Goal: Task Accomplishment & Management: Use online tool/utility

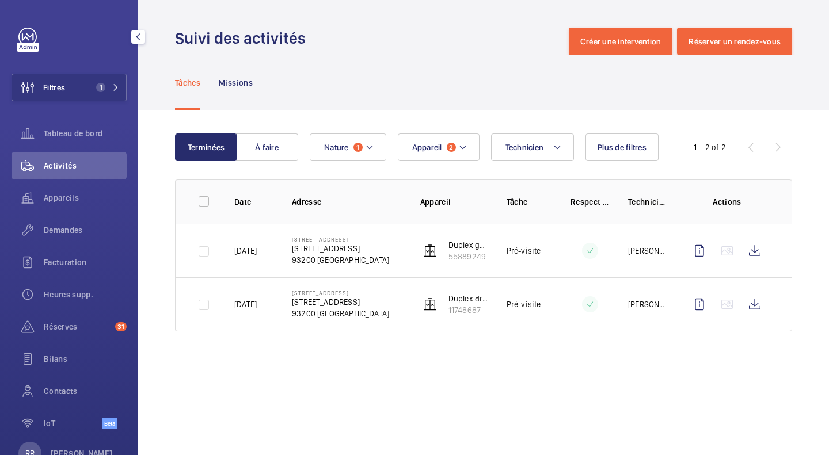
click at [73, 81] on button "Filtres 1" at bounding box center [69, 88] width 115 height 28
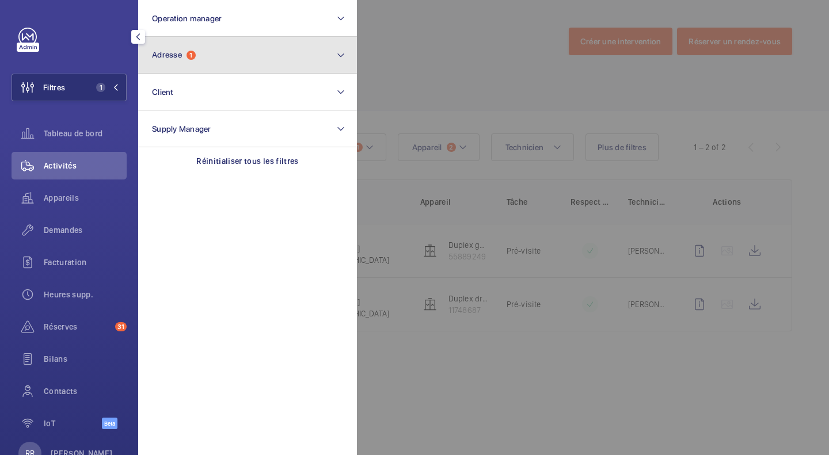
click at [200, 50] on button "Adresse 1" at bounding box center [247, 55] width 219 height 37
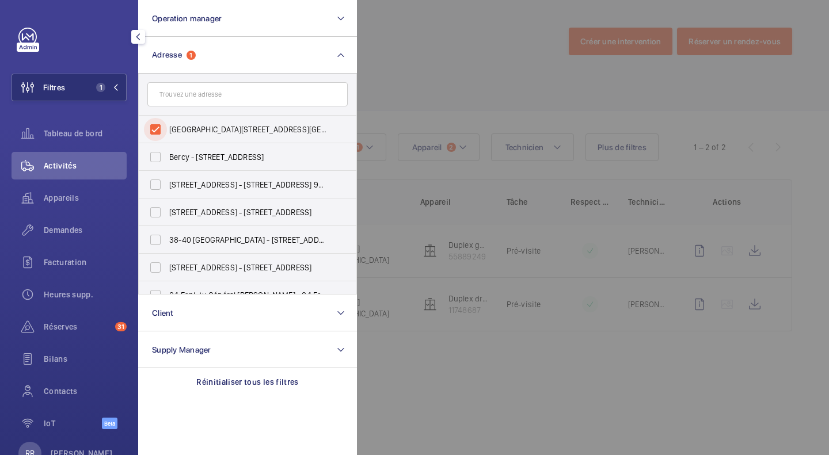
click at [158, 131] on input "[GEOGRAPHIC_DATA][STREET_ADDRESS][GEOGRAPHIC_DATA]" at bounding box center [155, 129] width 23 height 23
checkbox input "false"
click at [191, 97] on input "text" at bounding box center [247, 94] width 200 height 24
paste input "[STREET_ADDRESS]"
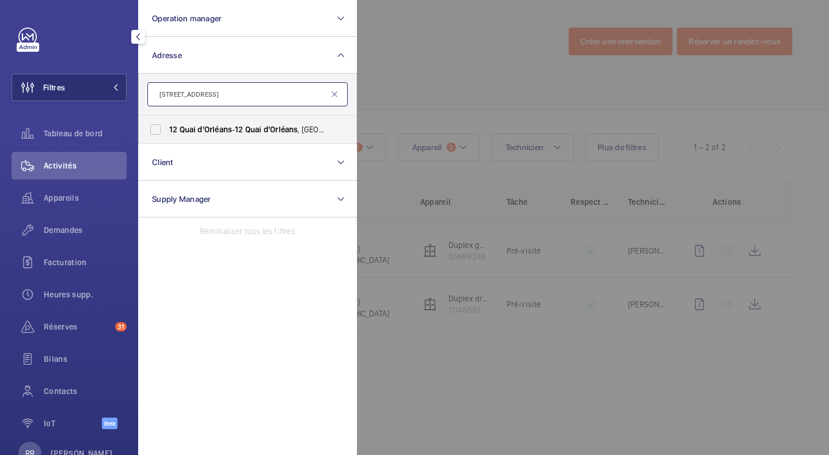
type input "[STREET_ADDRESS]"
click at [154, 134] on input "[STREET_ADDRESS]" at bounding box center [155, 129] width 23 height 23
checkbox input "true"
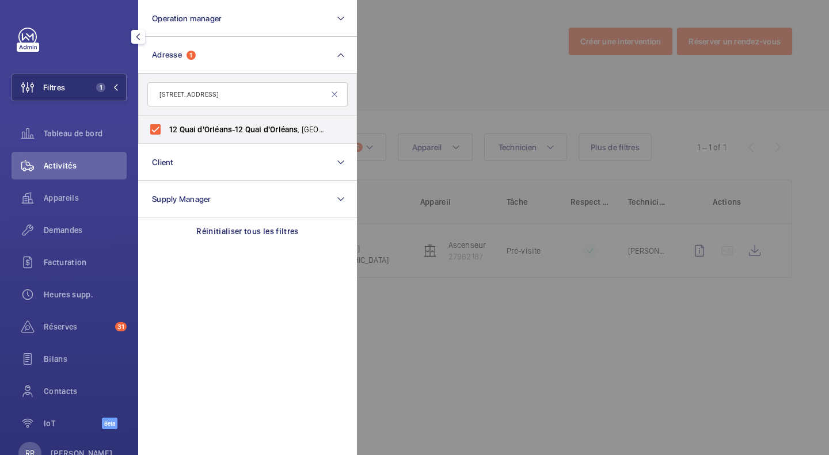
click at [414, 45] on div at bounding box center [771, 227] width 829 height 455
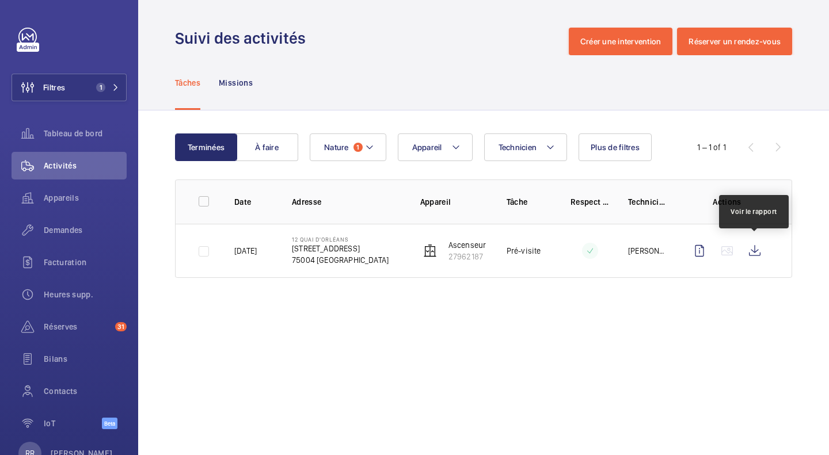
click at [752, 250] on wm-front-icon-button at bounding box center [755, 251] width 28 height 28
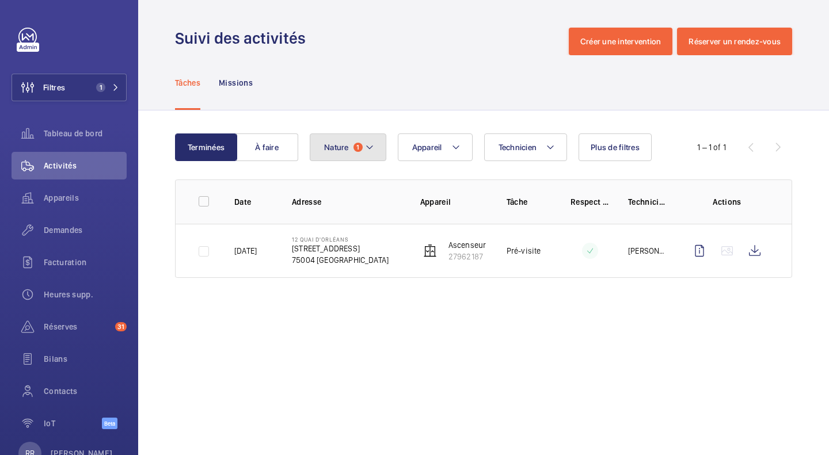
click at [340, 152] on button "Nature 1" at bounding box center [348, 148] width 77 height 28
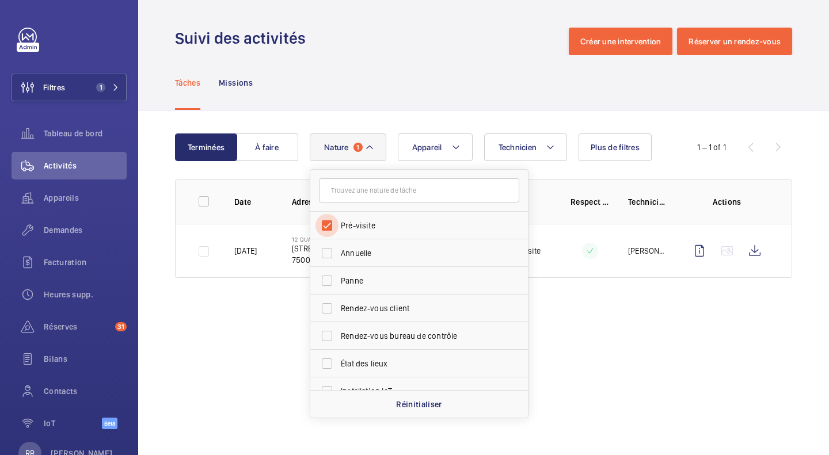
click at [328, 223] on input "Pré-visite" at bounding box center [326, 225] width 23 height 23
checkbox input "false"
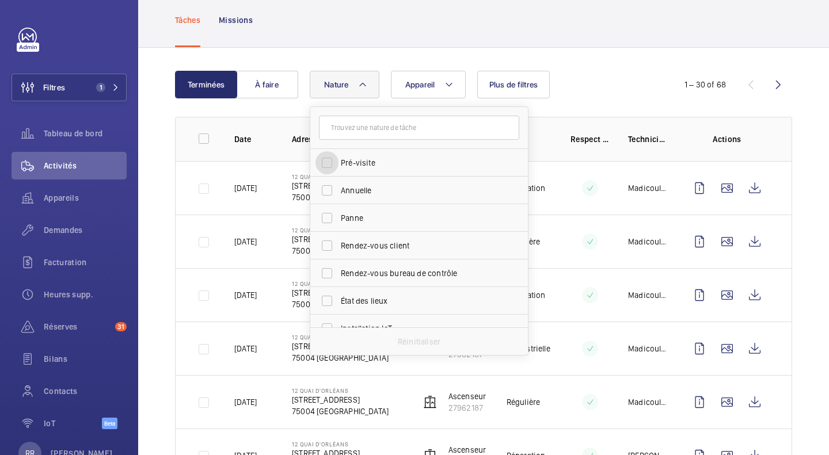
scroll to position [64, 0]
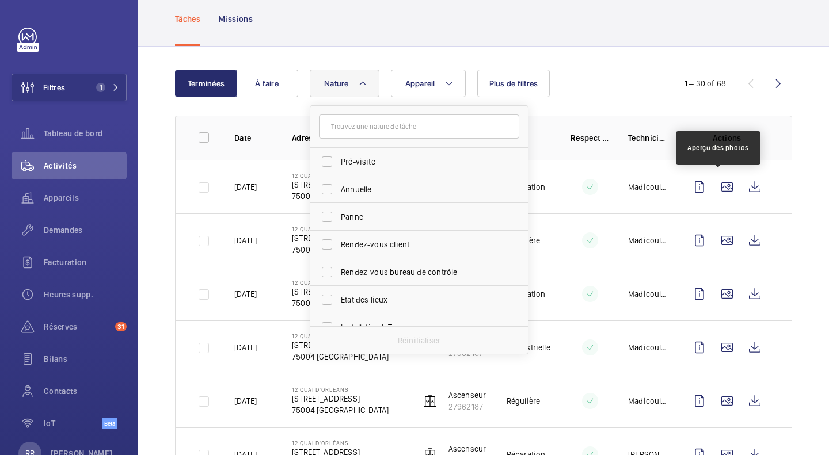
click at [721, 185] on wm-front-icon-button at bounding box center [727, 187] width 28 height 28
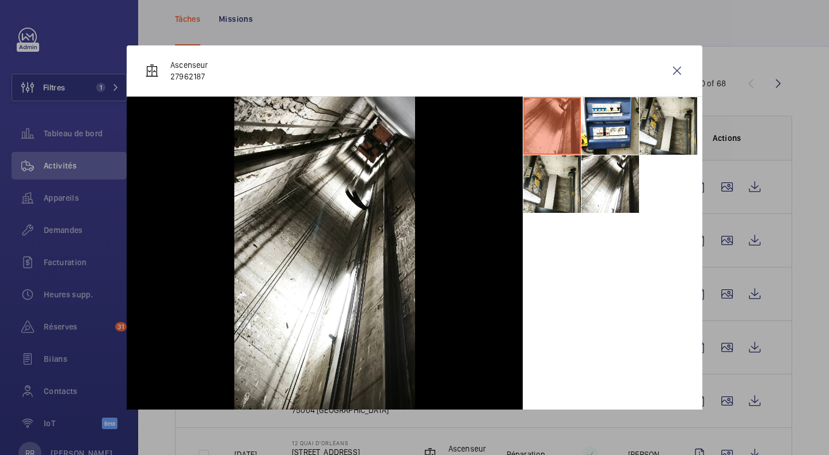
click at [553, 181] on li at bounding box center [552, 184] width 58 height 58
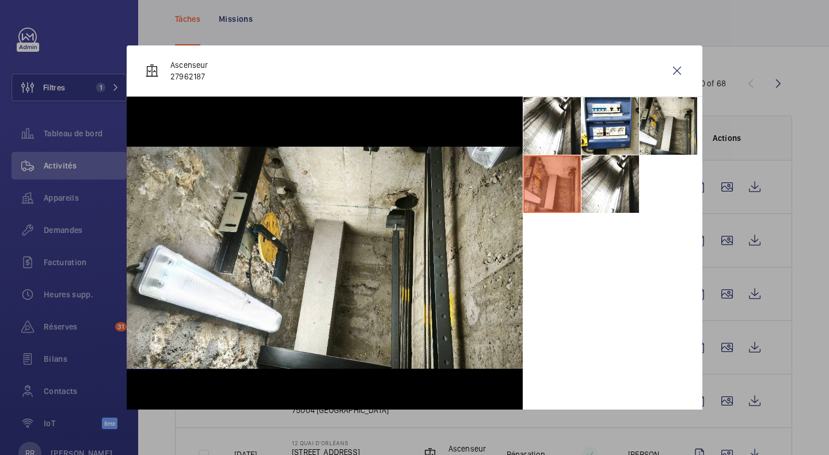
click at [544, 117] on li at bounding box center [552, 126] width 58 height 58
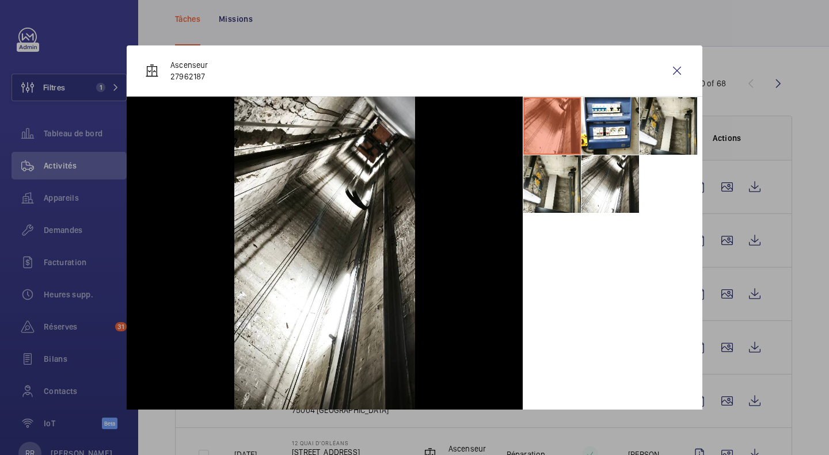
click at [583, 199] on li at bounding box center [610, 184] width 58 height 58
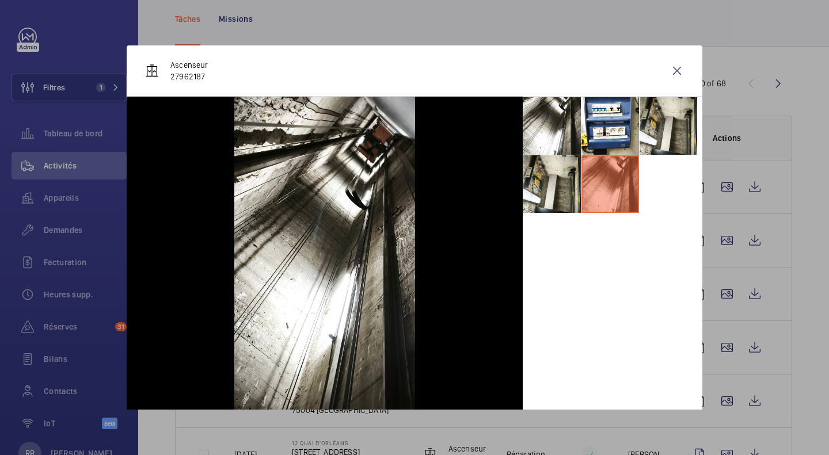
click at [667, 74] on wm-front-icon-button at bounding box center [677, 71] width 28 height 28
click at [717, 239] on wm-front-icon-button at bounding box center [727, 241] width 28 height 28
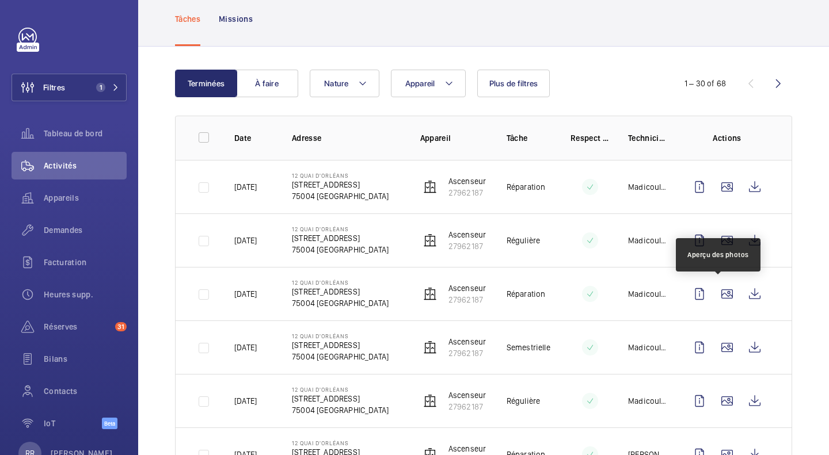
click at [721, 245] on wm-front-icon-button at bounding box center [727, 241] width 28 height 28
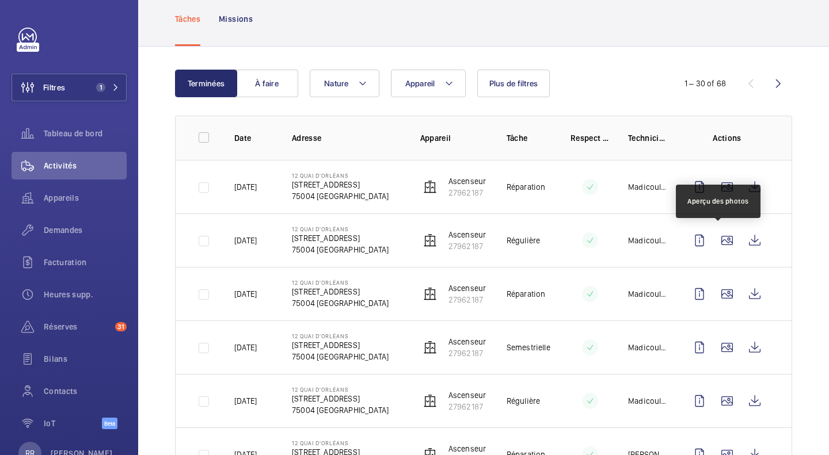
click at [723, 247] on wm-front-icon-button at bounding box center [727, 241] width 28 height 28
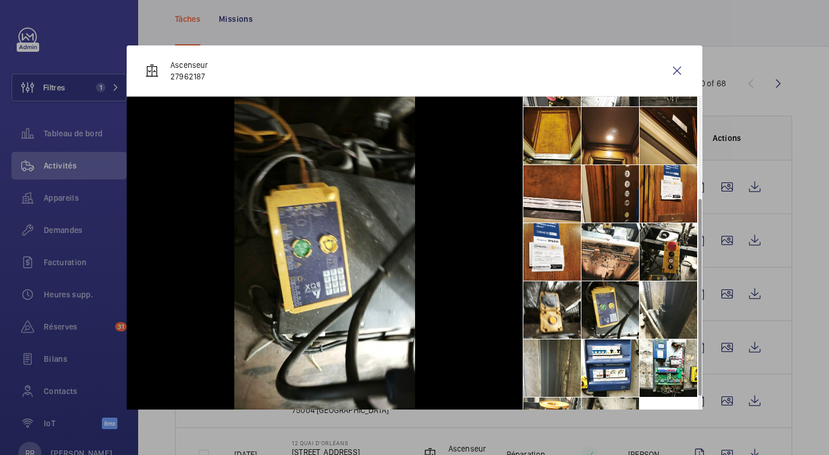
scroll to position [165, 0]
click at [652, 250] on li at bounding box center [669, 252] width 58 height 58
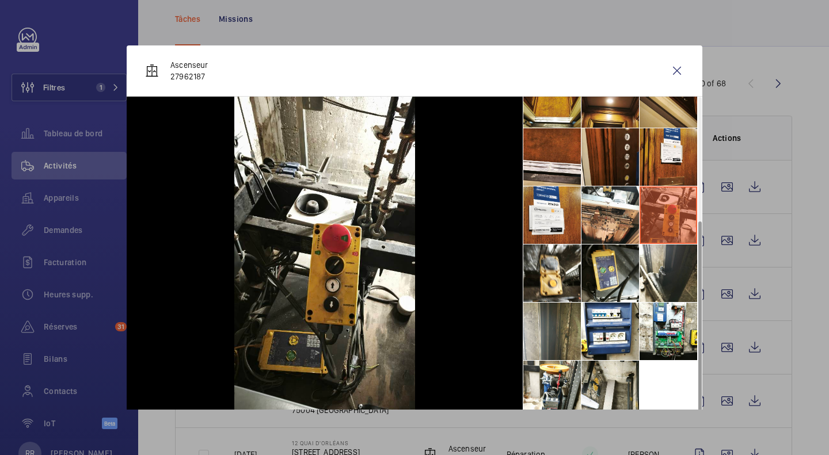
scroll to position [9, 0]
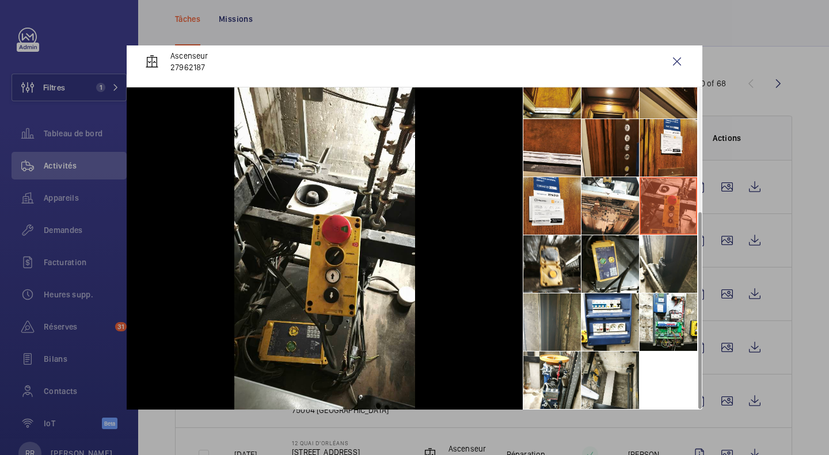
click at [594, 386] on li at bounding box center [610, 381] width 58 height 58
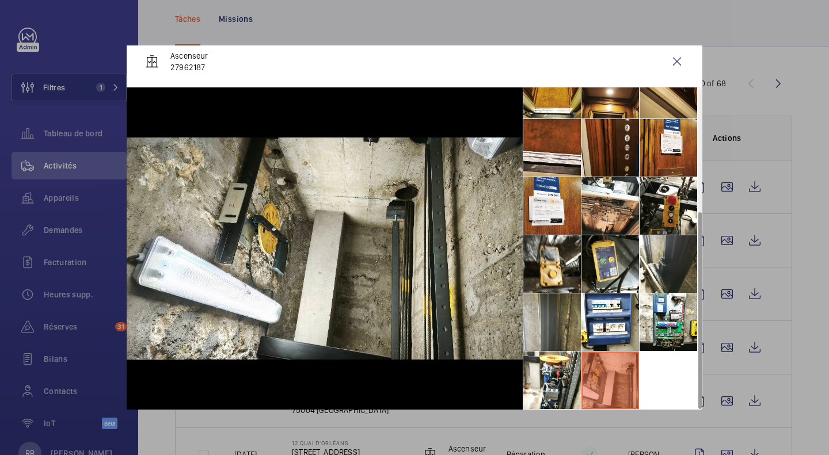
click at [800, 379] on div at bounding box center [414, 227] width 829 height 455
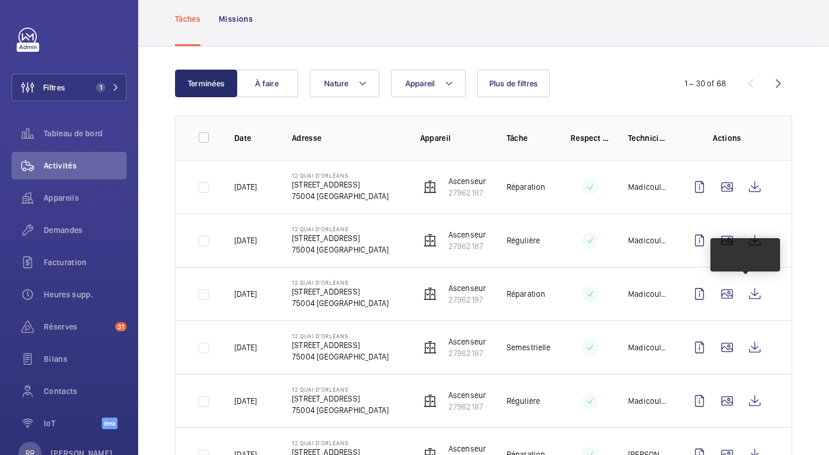
click at [0, 0] on tbody "[DATE] 12 [GEOGRAPHIC_DATA] Ascenseur 27962187 Réparation Madicoule Sissoko [DA…" at bounding box center [0, 0] width 0 height 0
click at [718, 334] on wm-front-icon-button at bounding box center [727, 348] width 28 height 28
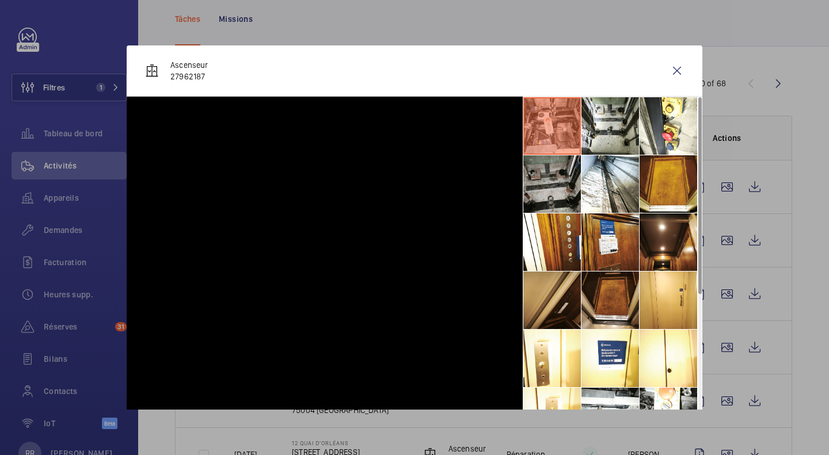
scroll to position [112, 0]
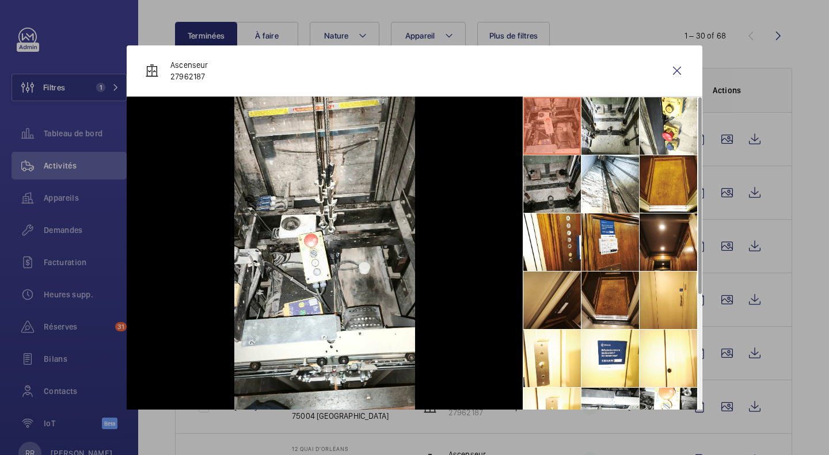
click at [719, 356] on div at bounding box center [414, 227] width 829 height 455
click at [719, 356] on wm-front-icon-button at bounding box center [727, 354] width 28 height 28
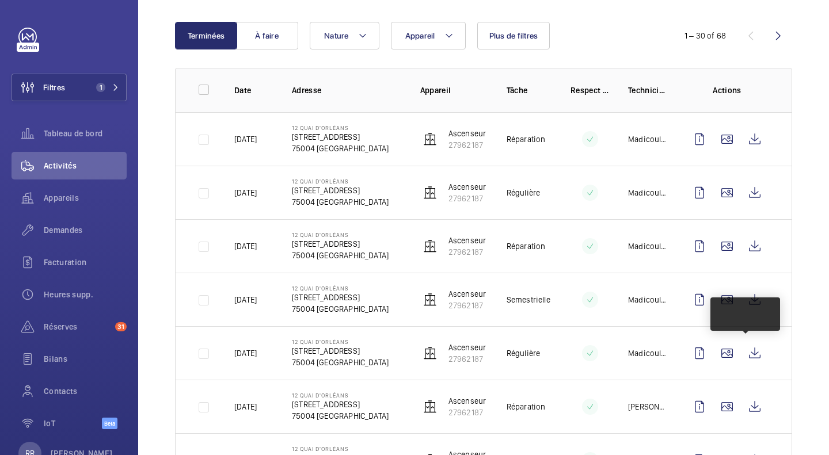
click at [719, 355] on wm-front-icon-button at bounding box center [727, 354] width 28 height 28
click at [718, 353] on div at bounding box center [414, 227] width 829 height 455
click at [718, 353] on wm-front-icon-button at bounding box center [727, 354] width 28 height 28
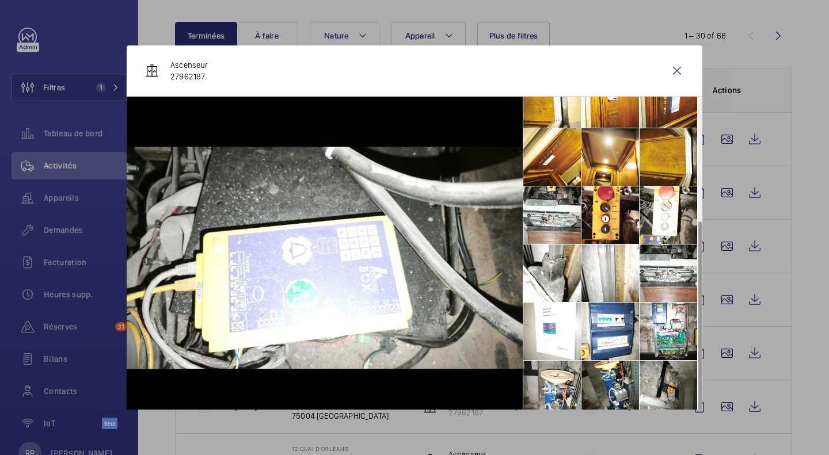
scroll to position [18, 0]
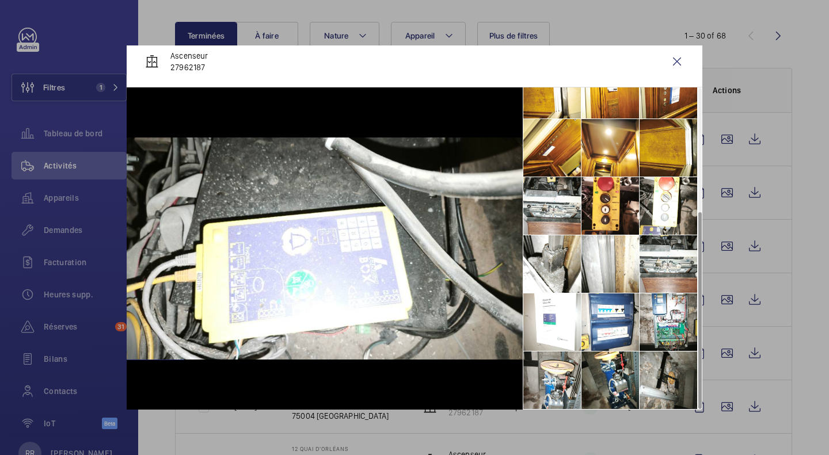
click at [659, 254] on li at bounding box center [669, 264] width 58 height 58
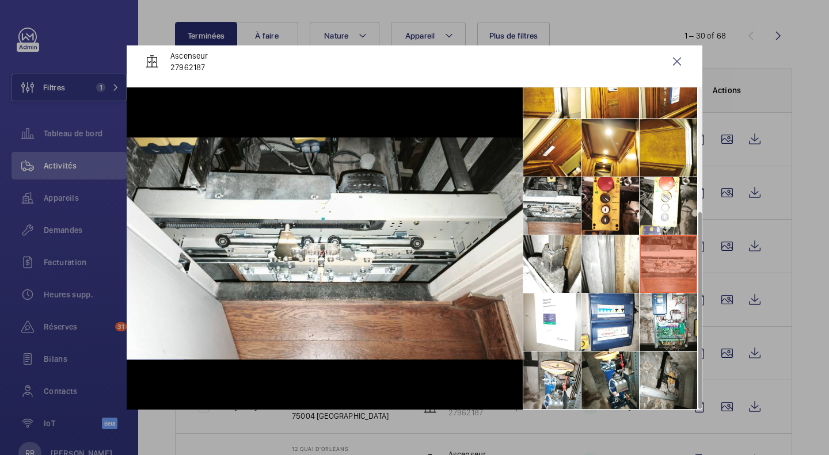
click at [544, 204] on li at bounding box center [552, 206] width 58 height 58
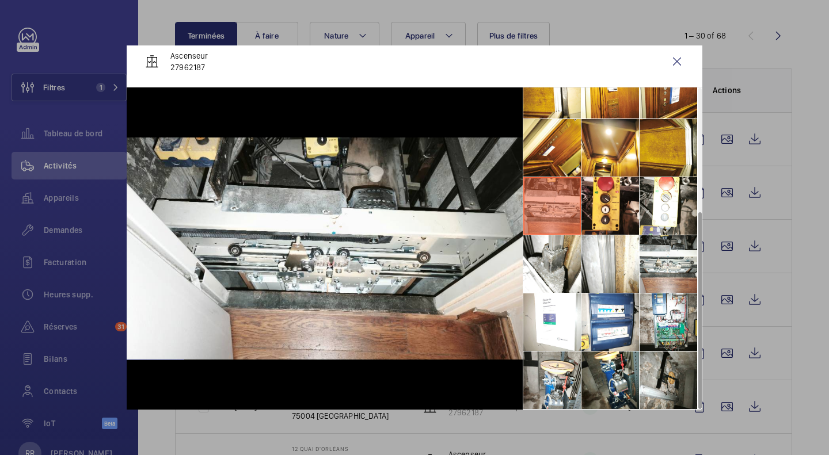
click at [670, 58] on wm-front-icon-button at bounding box center [677, 62] width 28 height 28
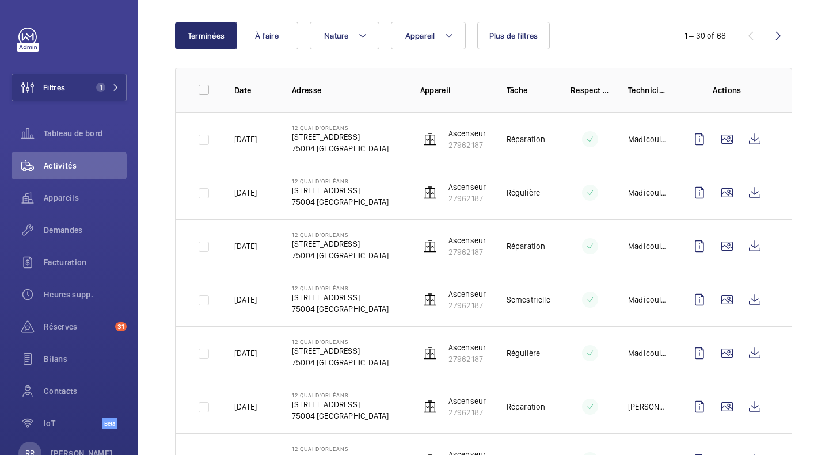
click at [720, 447] on wm-front-icon-button at bounding box center [727, 461] width 28 height 28
click at [719, 447] on wm-front-icon-button at bounding box center [727, 461] width 28 height 28
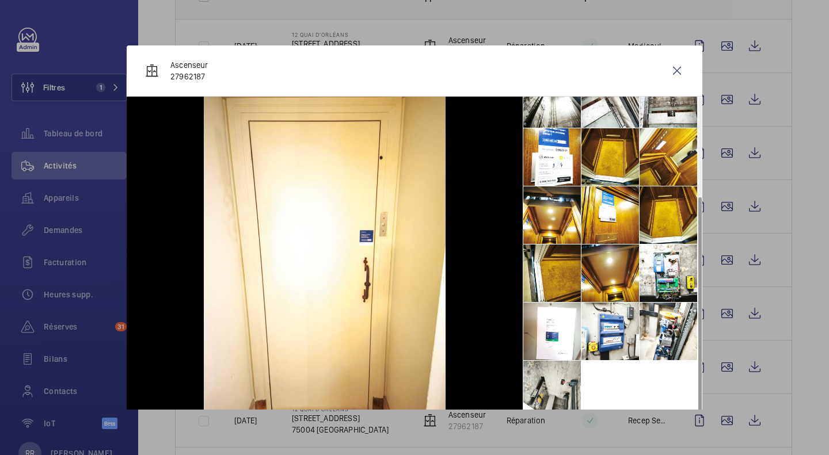
scroll to position [9, 0]
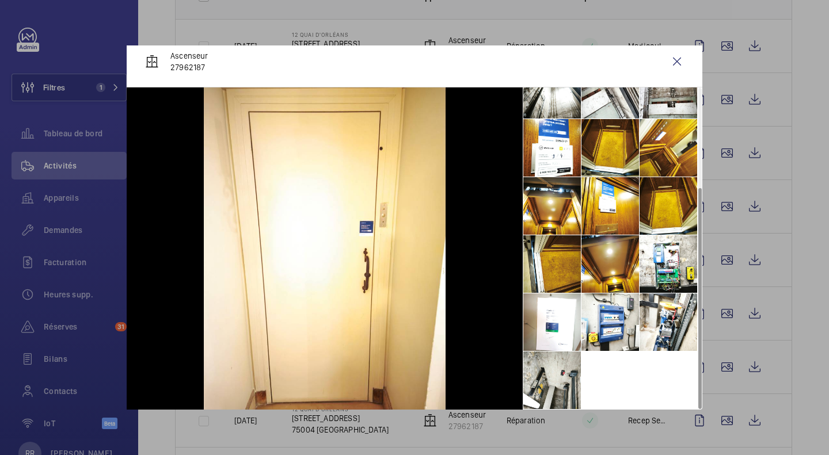
click at [557, 374] on li at bounding box center [552, 381] width 58 height 58
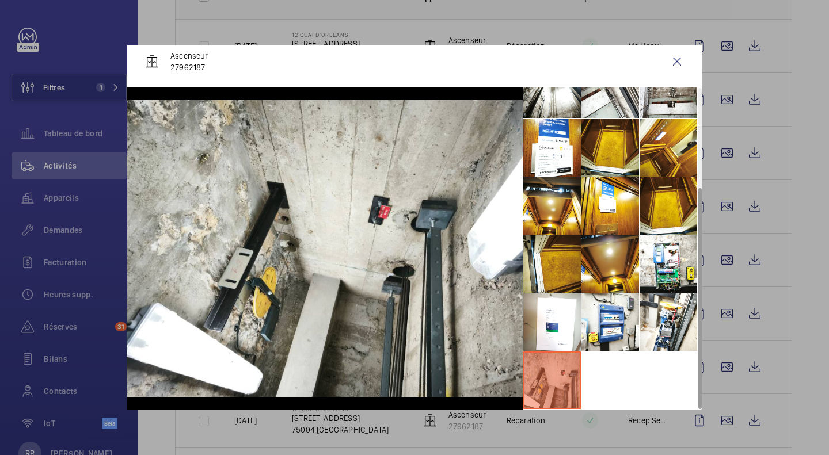
click at [562, 323] on li at bounding box center [552, 323] width 58 height 58
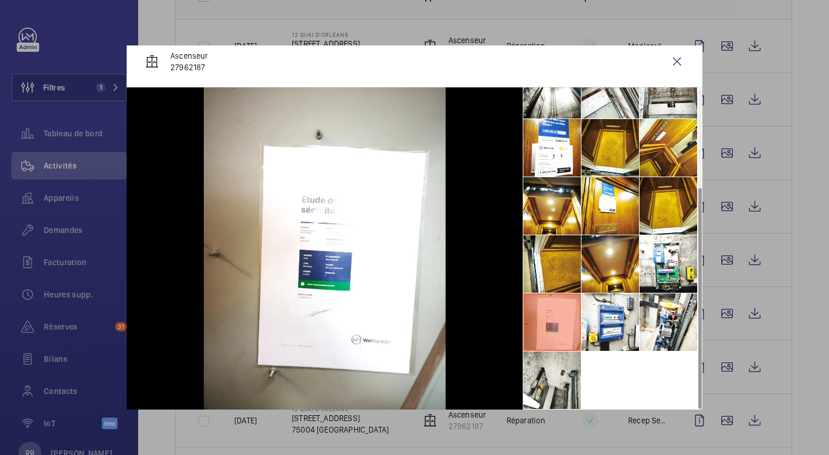
click at [592, 322] on li at bounding box center [610, 323] width 58 height 58
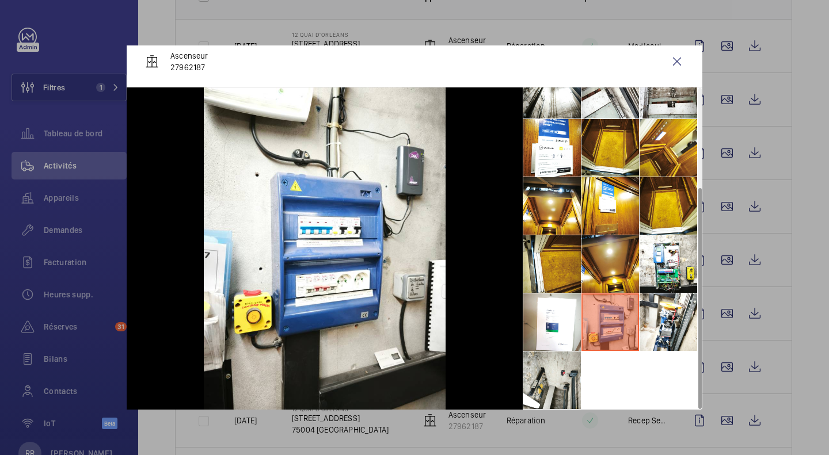
click at [648, 324] on li at bounding box center [669, 323] width 58 height 58
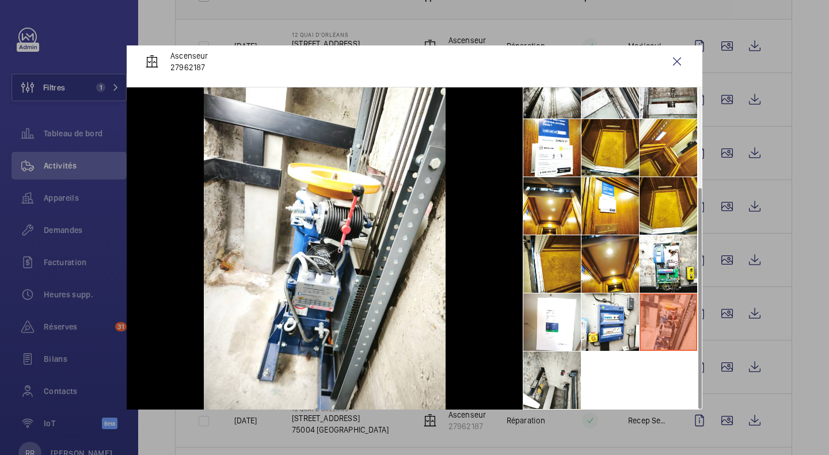
click at [649, 284] on li at bounding box center [669, 264] width 58 height 58
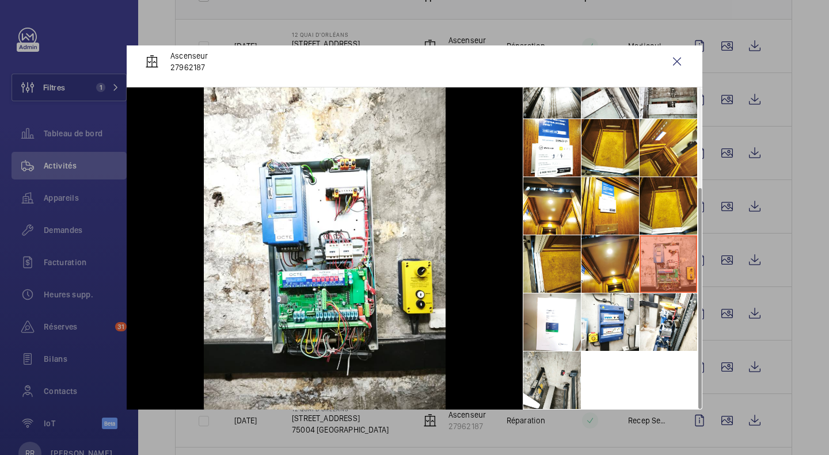
click at [606, 268] on li at bounding box center [610, 264] width 58 height 58
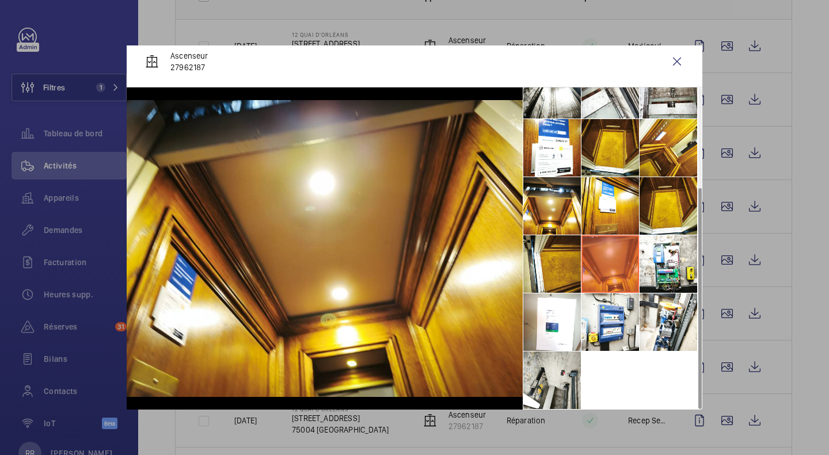
click at [546, 264] on li at bounding box center [552, 264] width 58 height 58
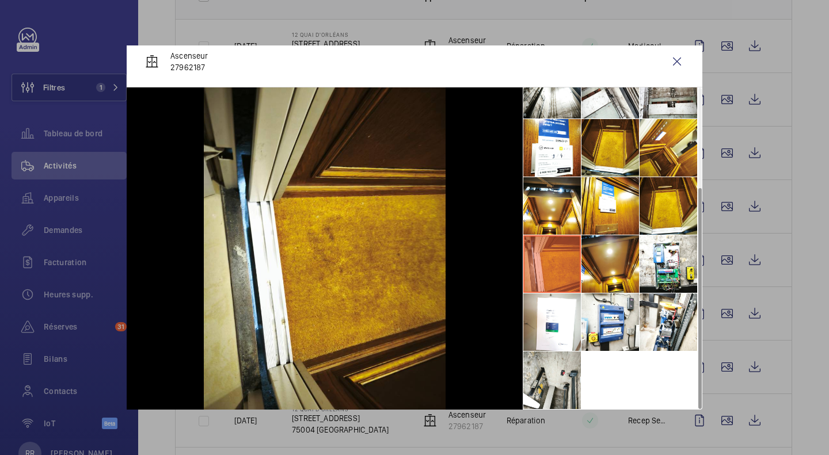
click at [545, 201] on li at bounding box center [552, 206] width 58 height 58
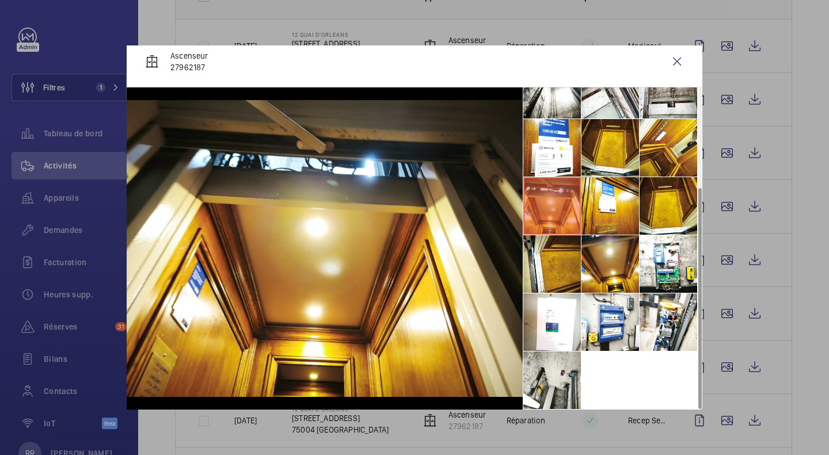
click at [597, 204] on li at bounding box center [610, 206] width 58 height 58
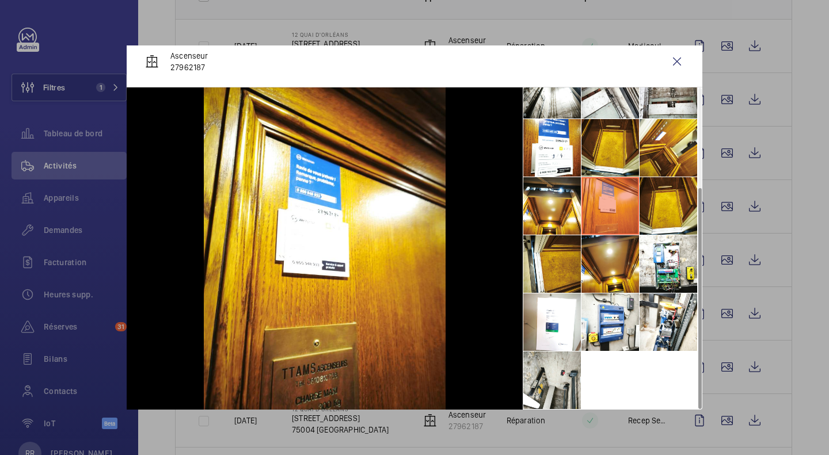
click at [539, 149] on li at bounding box center [552, 148] width 58 height 58
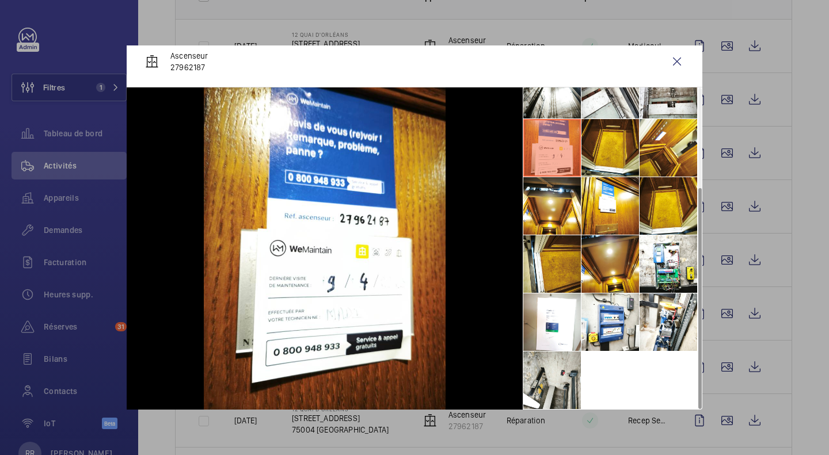
click at [599, 142] on li at bounding box center [610, 148] width 58 height 58
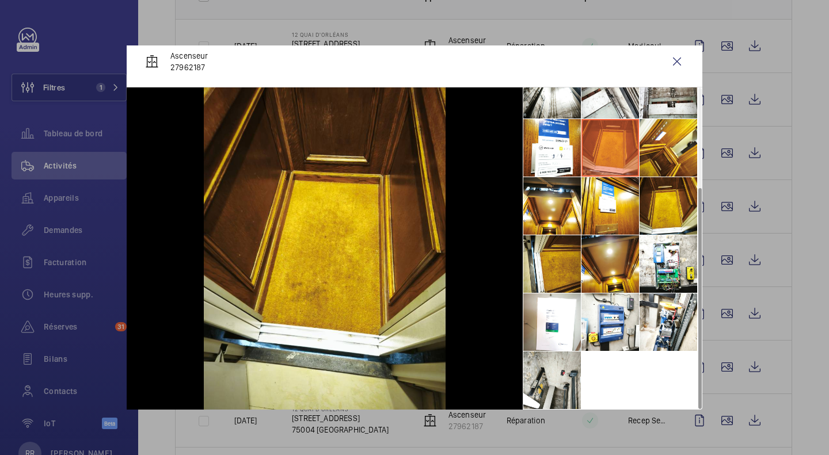
click at [651, 193] on li at bounding box center [669, 206] width 58 height 58
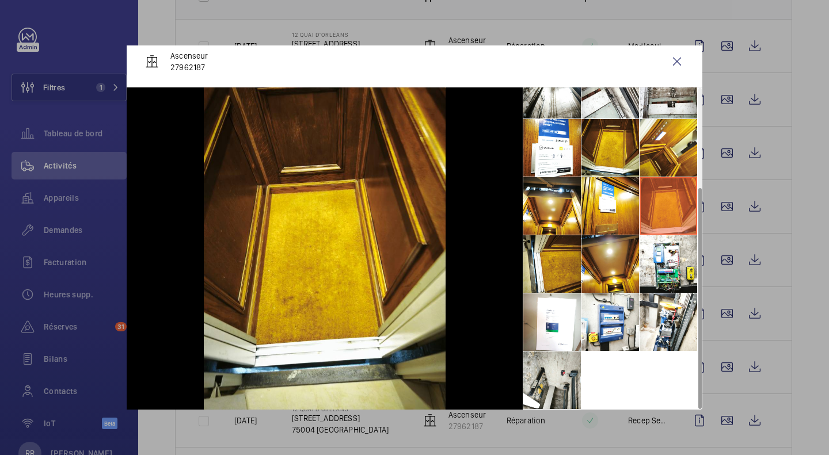
click at [671, 311] on li at bounding box center [669, 323] width 58 height 58
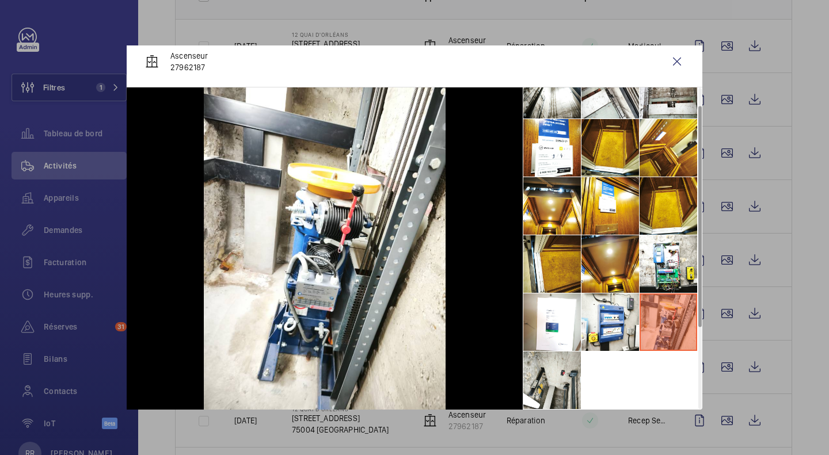
scroll to position [0, 0]
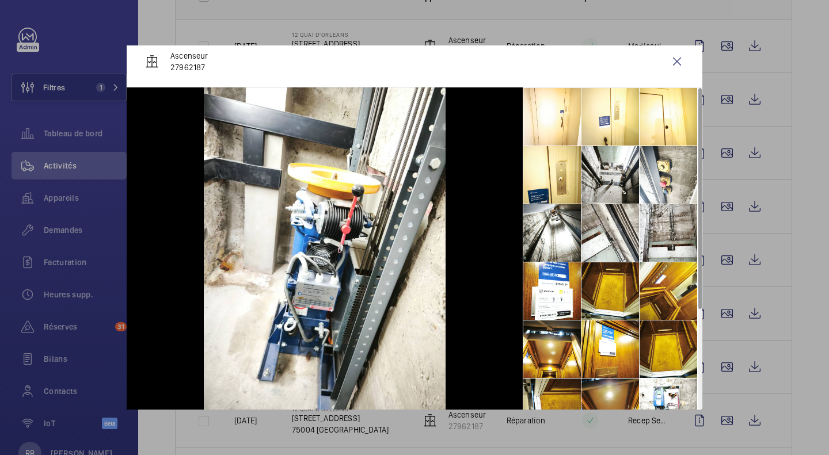
click at [661, 228] on li at bounding box center [669, 233] width 58 height 58
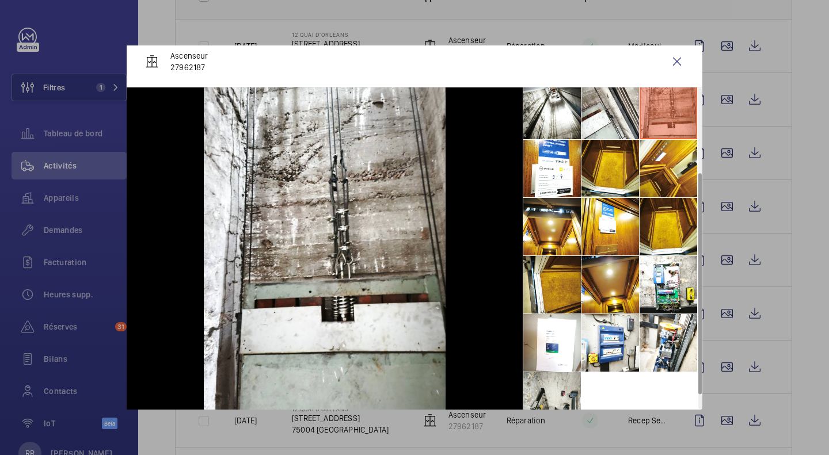
scroll to position [123, 0]
click at [596, 363] on li at bounding box center [610, 343] width 58 height 58
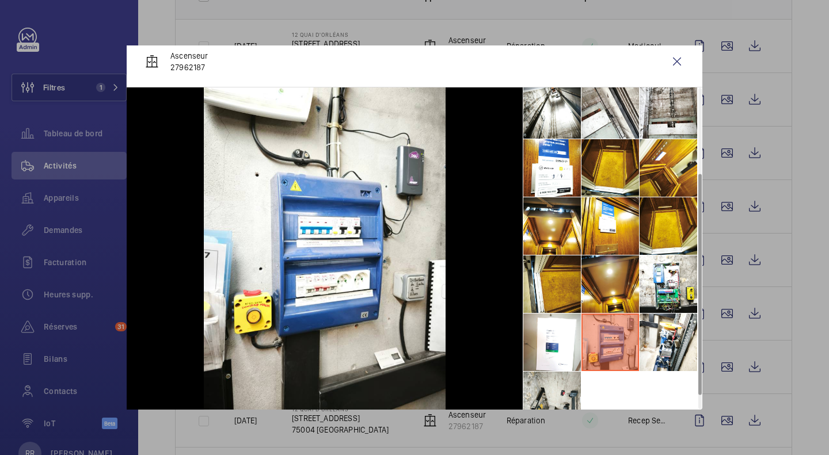
click at [668, 265] on li at bounding box center [669, 285] width 58 height 58
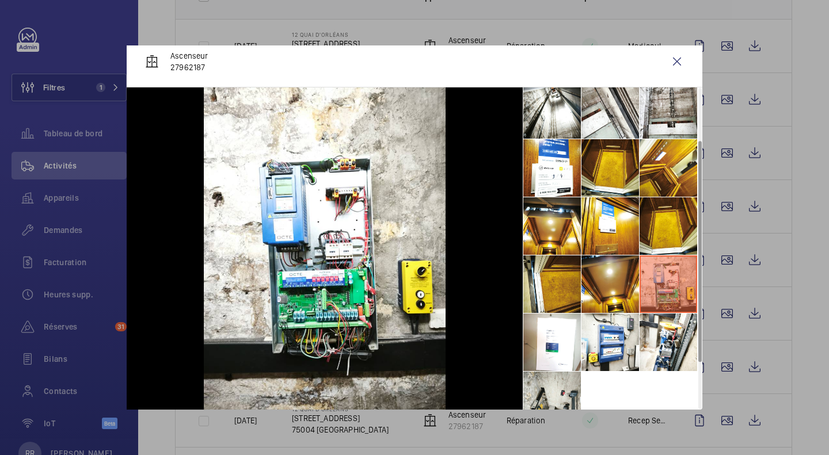
scroll to position [40, 0]
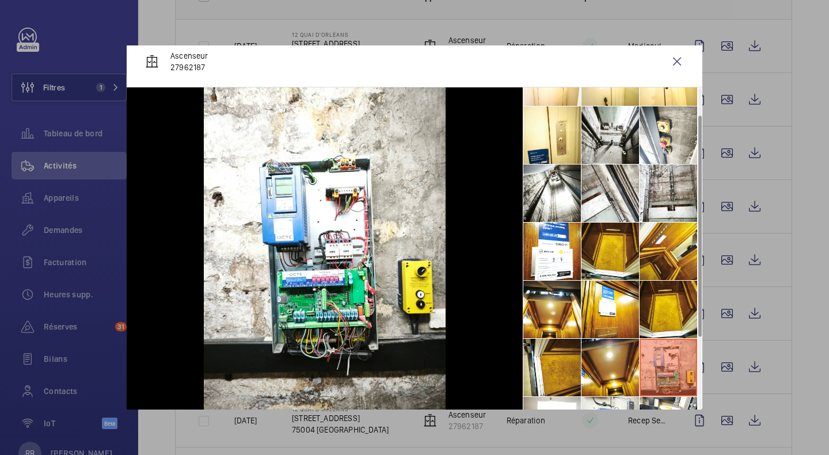
click at [663, 189] on li at bounding box center [669, 194] width 58 height 58
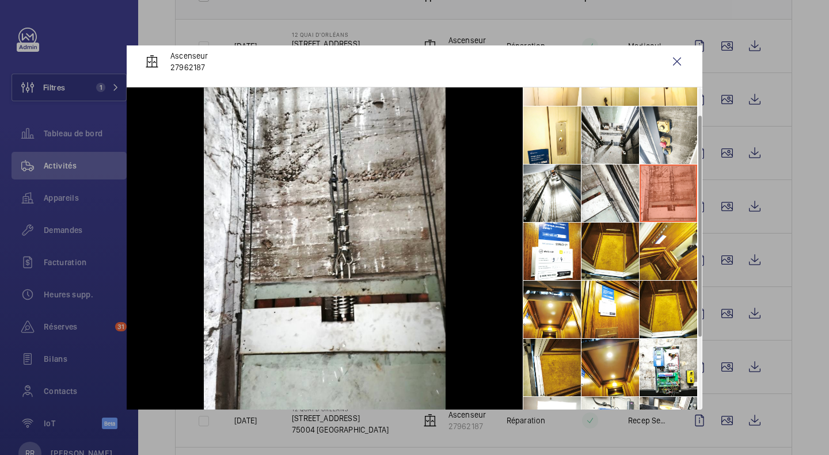
click at [596, 185] on li at bounding box center [610, 194] width 58 height 58
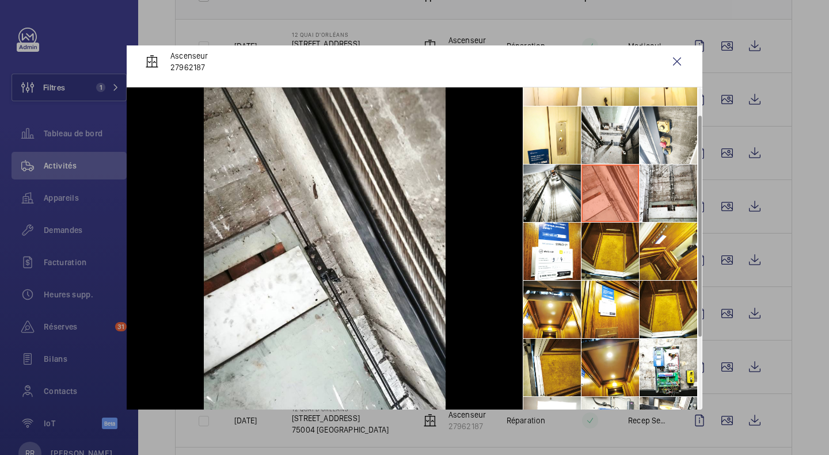
click at [664, 123] on li at bounding box center [669, 135] width 58 height 58
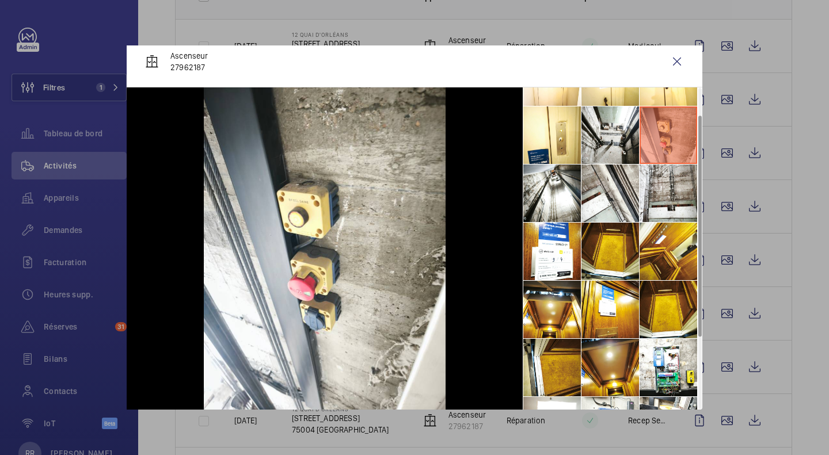
click at [603, 134] on li at bounding box center [610, 135] width 58 height 58
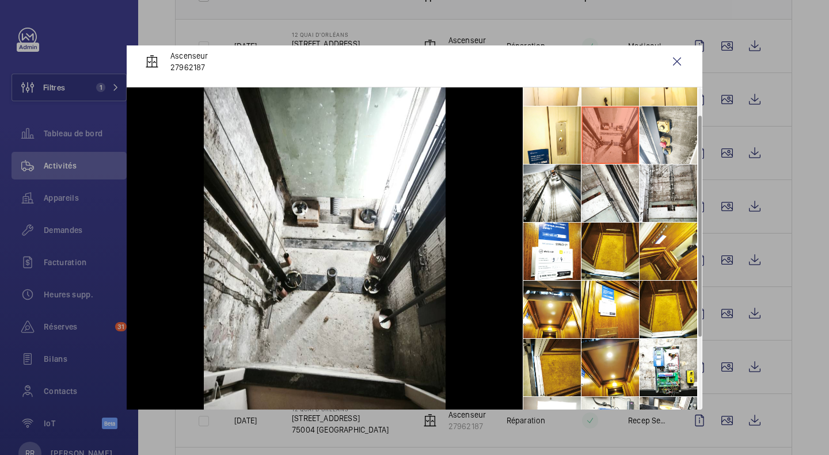
click at [668, 62] on wm-front-icon-button at bounding box center [677, 62] width 28 height 28
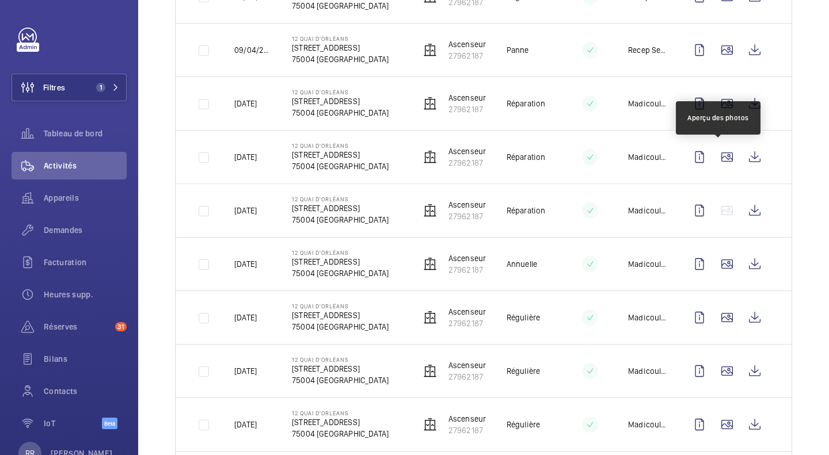
click at [715, 162] on wm-front-icon-button at bounding box center [727, 157] width 28 height 28
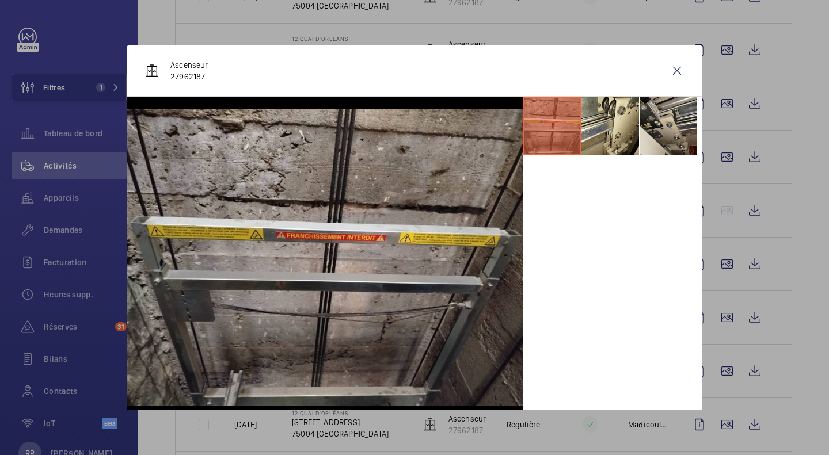
click at [599, 124] on li at bounding box center [610, 126] width 58 height 58
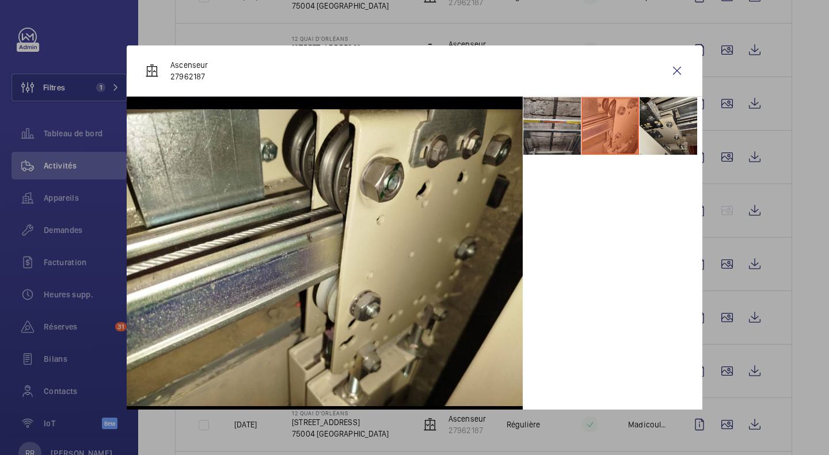
click at [644, 135] on li at bounding box center [669, 126] width 58 height 58
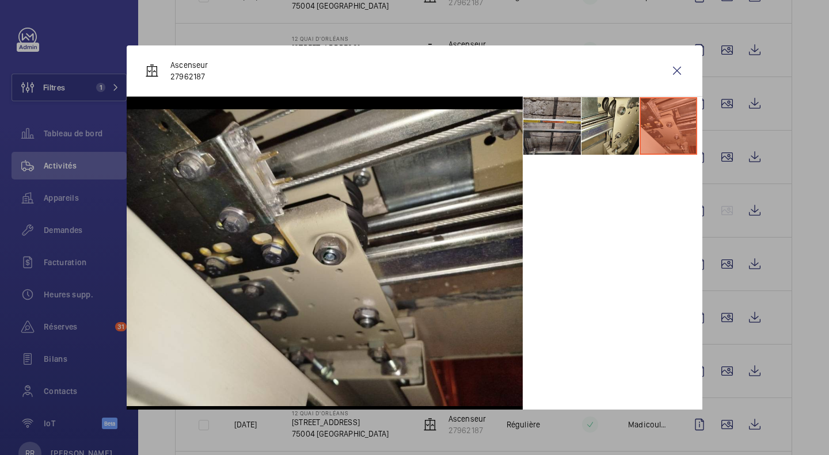
click at [671, 74] on wm-front-icon-button at bounding box center [677, 71] width 28 height 28
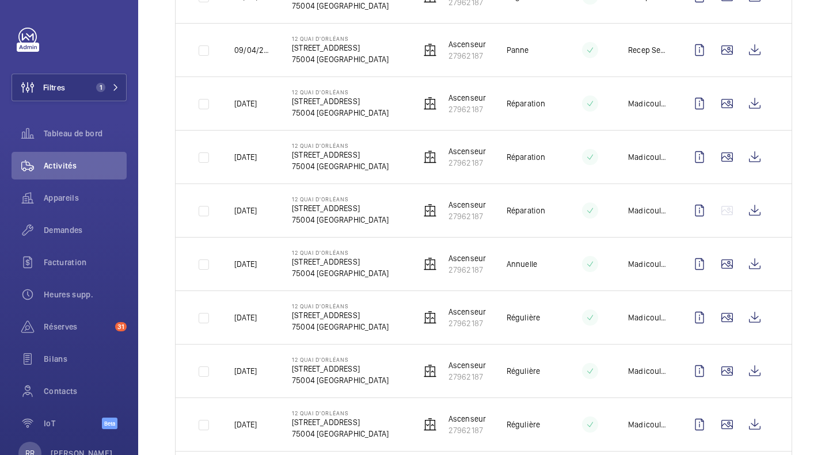
click at [721, 398] on td at bounding box center [729, 425] width 124 height 54
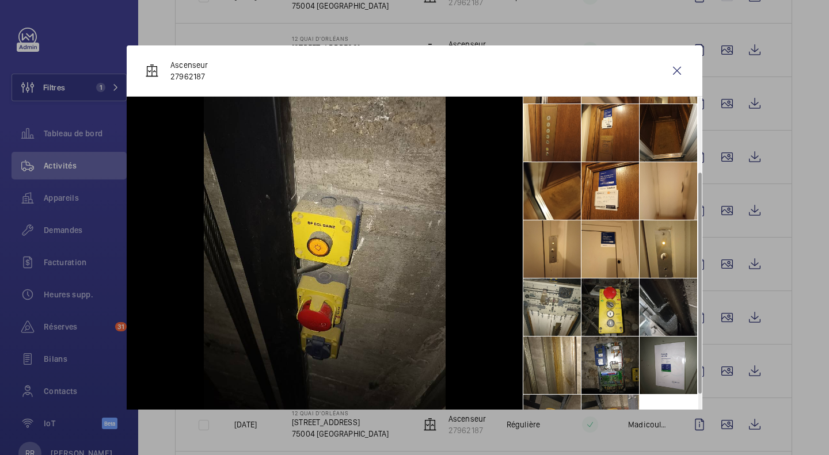
scroll to position [143, 0]
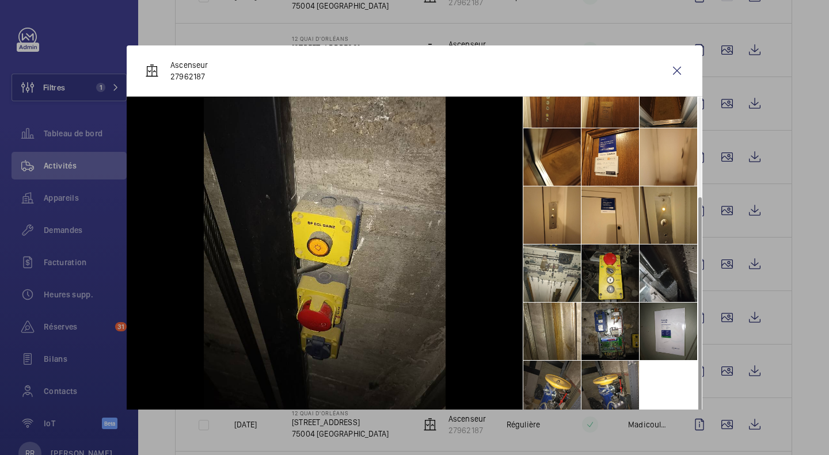
click at [596, 388] on li at bounding box center [610, 390] width 58 height 58
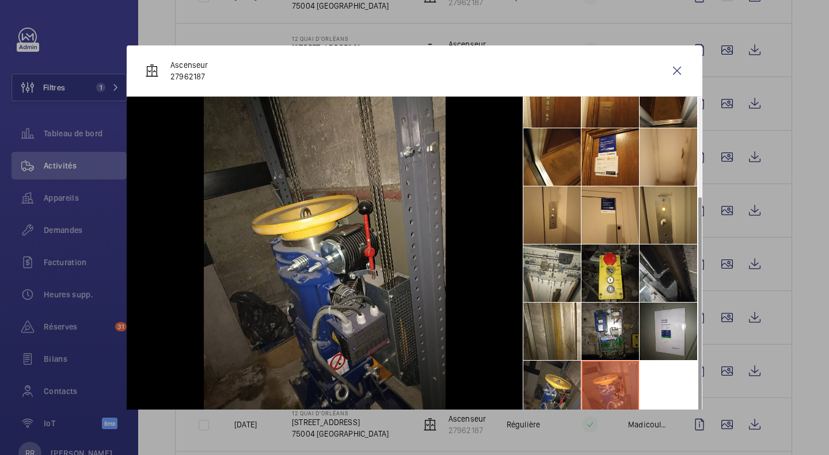
click at [542, 287] on li at bounding box center [552, 274] width 58 height 58
